Goal: Task Accomplishment & Management: Manage account settings

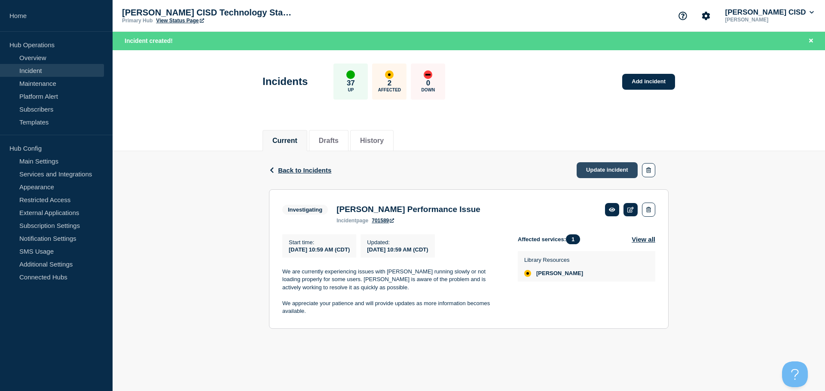
click at [592, 167] on link "Update incident" at bounding box center [607, 170] width 61 height 16
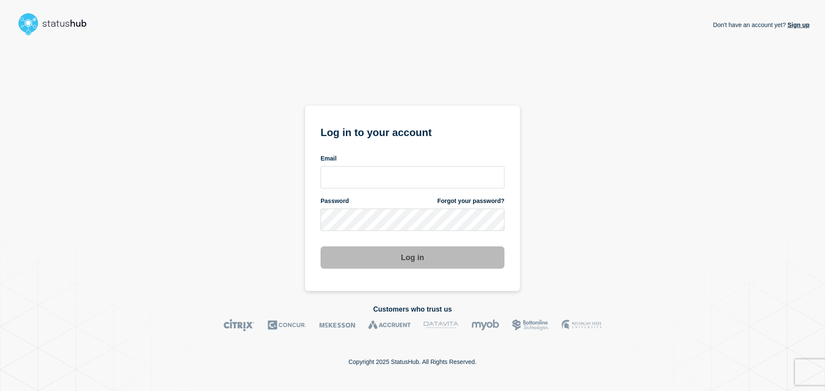
drag, startPoint x: 312, startPoint y: 179, endPoint x: 318, endPoint y: 180, distance: 6.1
click at [312, 179] on section "Log in to your account Email Password Forgot your password? Log in" at bounding box center [412, 199] width 215 height 186
click at [347, 175] on input "email input" at bounding box center [413, 177] width 184 height 22
type input "[EMAIL_ADDRESS][DOMAIN_NAME]"
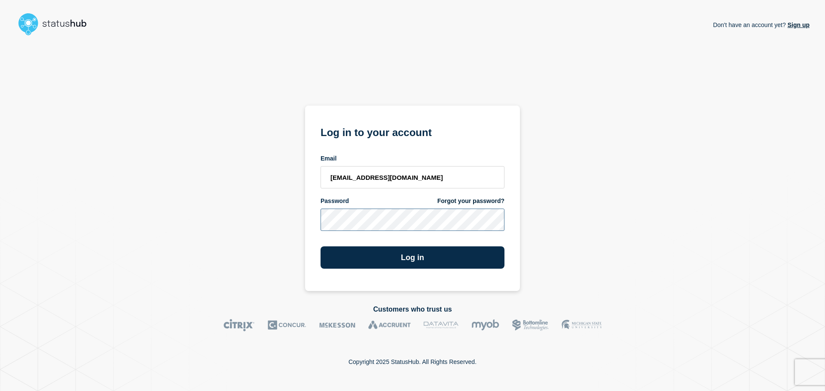
click at [321, 247] on button "Log in" at bounding box center [413, 258] width 184 height 22
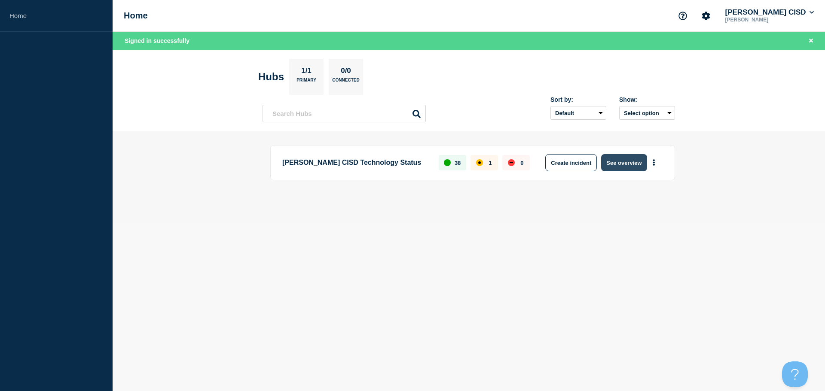
click at [635, 164] on button "See overview" at bounding box center [624, 162] width 46 height 17
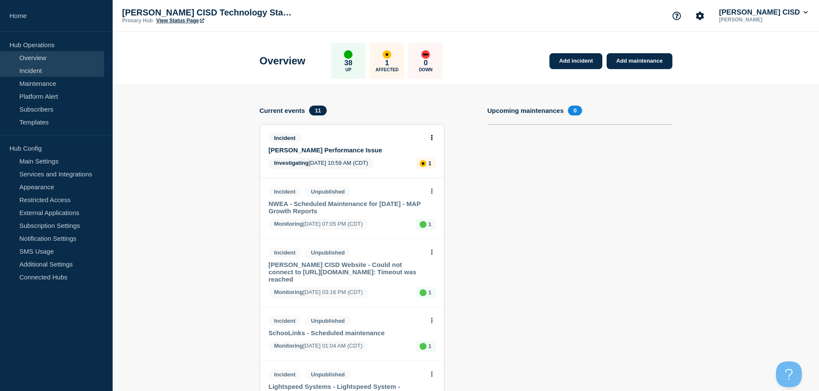
click at [40, 74] on link "Incident" at bounding box center [52, 70] width 104 height 13
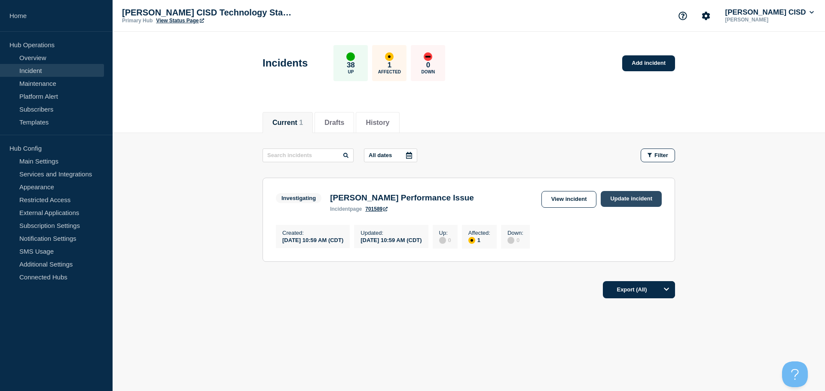
click at [638, 198] on link "Update incident" at bounding box center [631, 199] width 61 height 16
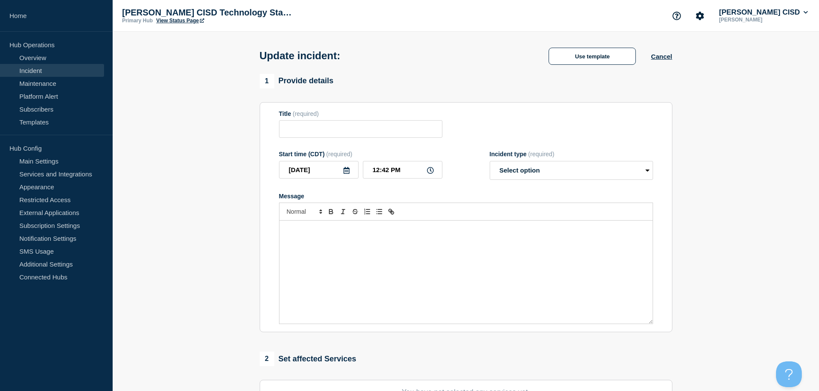
type input "Follett Destiny Performance Issue"
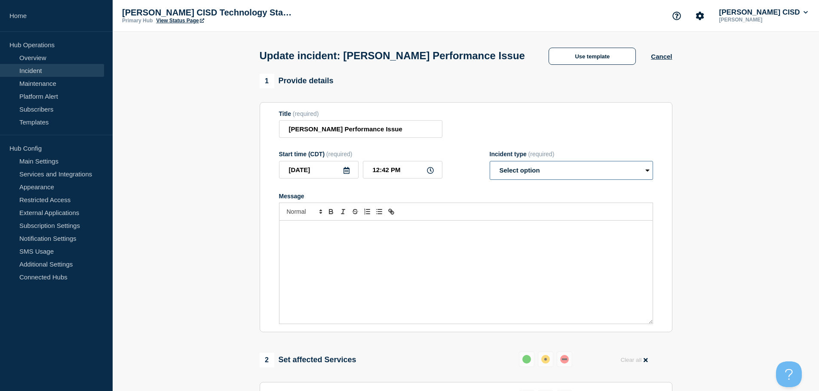
click at [532, 180] on select "Select option Investigating Identified Monitoring Resolved" at bounding box center [570, 170] width 163 height 19
select select "resolved"
click at [489, 177] on select "Select option Investigating Identified Monitoring Resolved" at bounding box center [570, 170] width 163 height 19
click at [332, 260] on div "Message" at bounding box center [465, 272] width 373 height 103
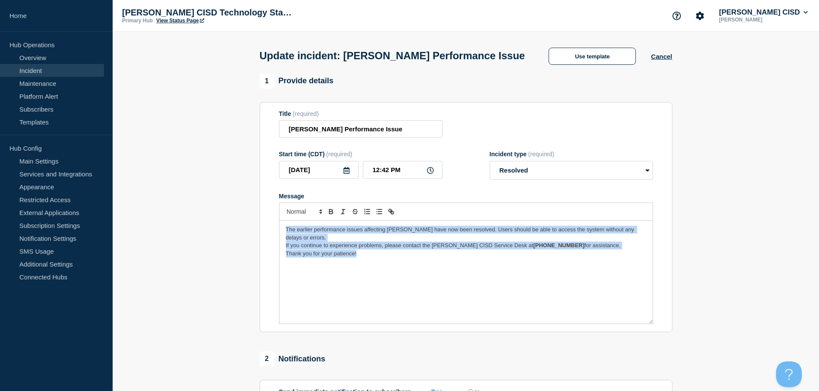
drag, startPoint x: 363, startPoint y: 272, endPoint x: 142, endPoint y: 219, distance: 227.0
click at [142, 219] on section "1 Provide details Title (required) Follett Destiny Performance Issue Start time…" at bounding box center [466, 303] width 706 height 459
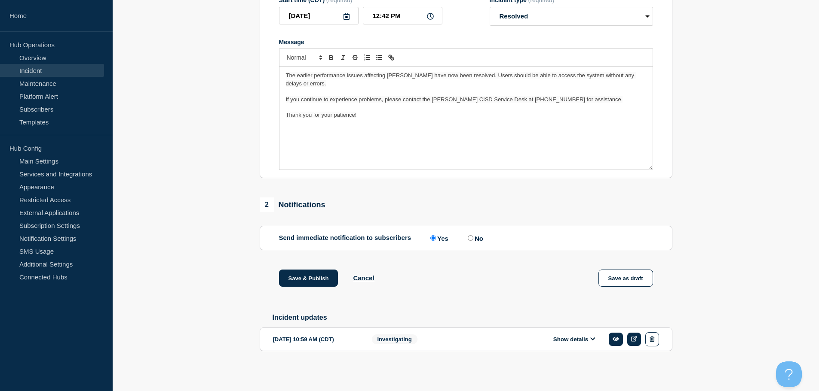
scroll to position [173, 0]
click at [319, 277] on button "Save & Publish" at bounding box center [308, 278] width 59 height 17
